Goal: Book appointment/travel/reservation

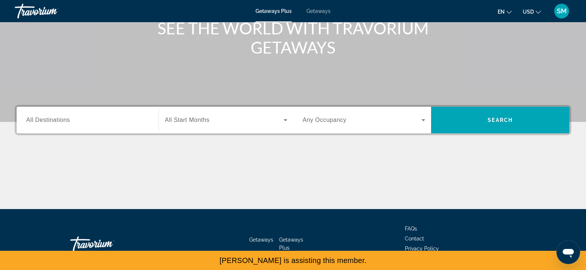
scroll to position [102, 0]
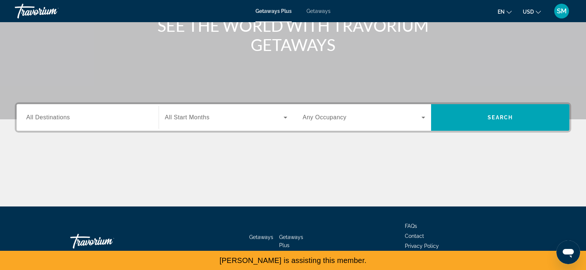
click at [79, 120] on input "Destination All Destinations" at bounding box center [87, 118] width 123 height 9
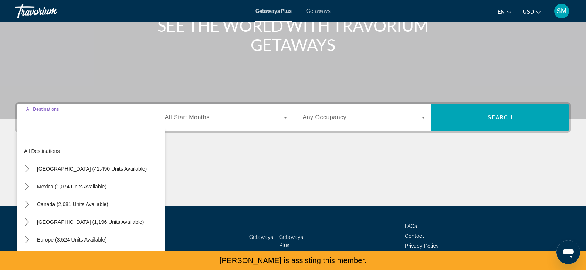
scroll to position [129, 0]
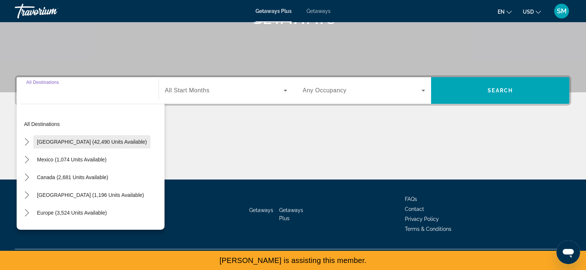
click at [52, 148] on span "Select destination: United States (42,490 units available)" at bounding box center [91, 142] width 117 height 18
type input "**********"
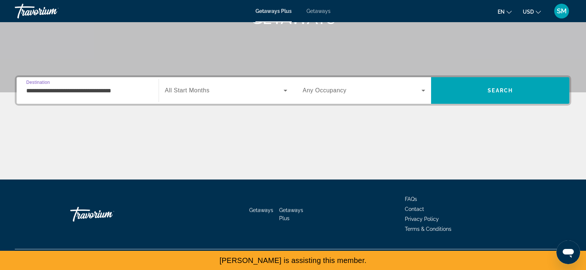
click at [200, 99] on div "Search widget" at bounding box center [226, 90] width 122 height 21
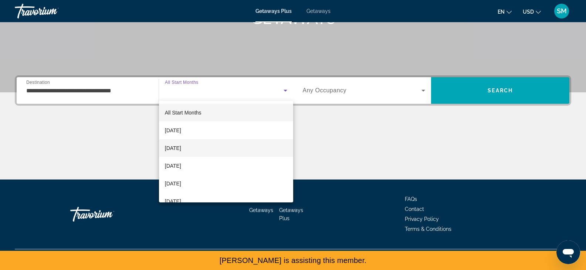
click at [209, 154] on mat-option "[DATE]" at bounding box center [226, 148] width 134 height 18
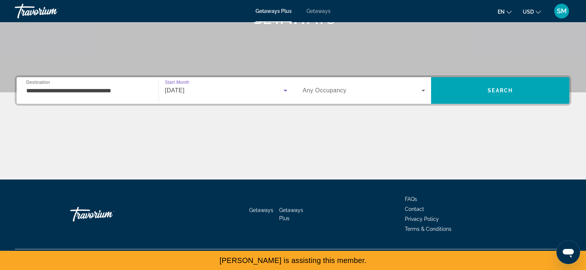
click at [334, 98] on div "Search widget" at bounding box center [364, 90] width 123 height 21
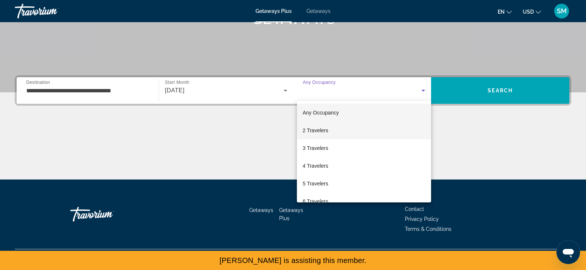
click at [334, 130] on mat-option "2 Travelers" at bounding box center [364, 131] width 135 height 18
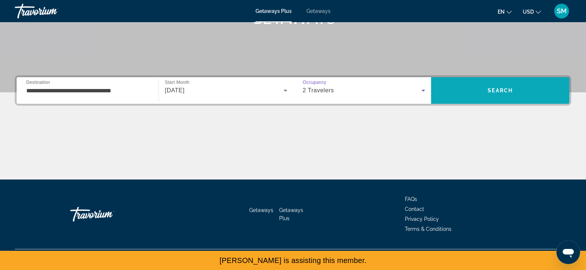
click at [475, 91] on span "Search" at bounding box center [500, 91] width 138 height 18
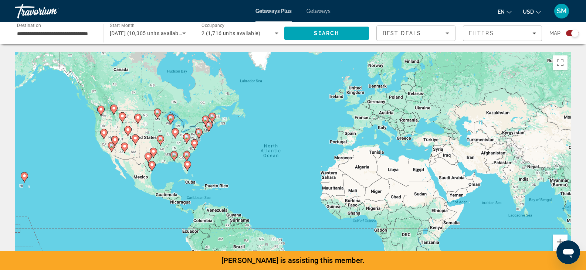
click at [577, 32] on div "Search widget" at bounding box center [574, 33] width 7 height 7
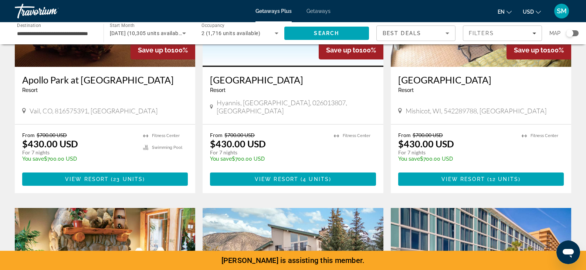
scroll to position [124, 0]
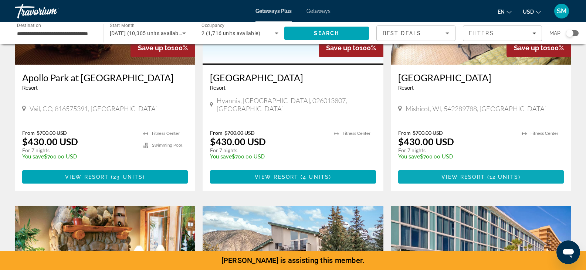
click at [455, 174] on span "View Resort" at bounding box center [464, 177] width 44 height 6
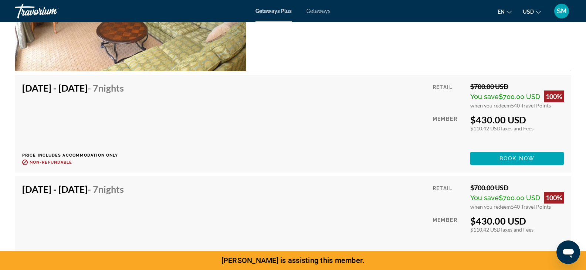
scroll to position [1253, 0]
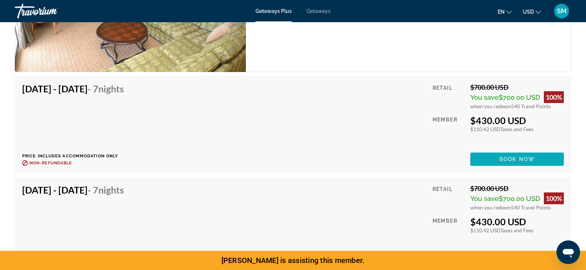
click at [502, 162] on span "Book now" at bounding box center [517, 159] width 35 height 6
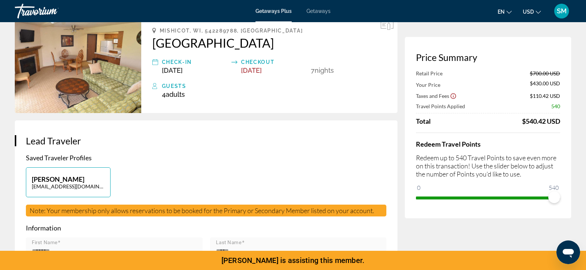
scroll to position [42, 0]
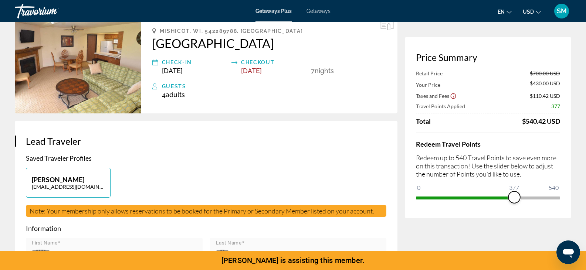
drag, startPoint x: 554, startPoint y: 199, endPoint x: 514, endPoint y: 195, distance: 39.5
click at [514, 195] on span "ngx-slider" at bounding box center [514, 198] width 12 height 12
drag, startPoint x: 514, startPoint y: 195, endPoint x: 576, endPoint y: 193, distance: 61.4
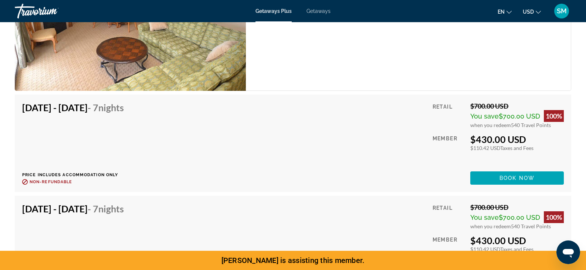
scroll to position [1234, 0]
click at [518, 176] on span "Book now" at bounding box center [517, 178] width 35 height 6
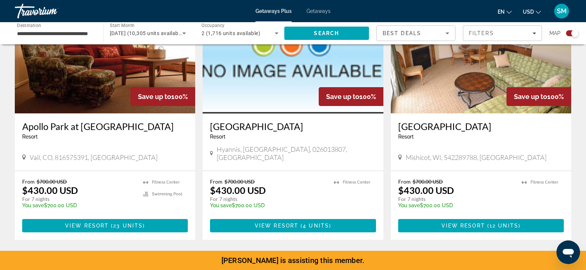
scroll to position [304, 0]
